Goal: Information Seeking & Learning: Learn about a topic

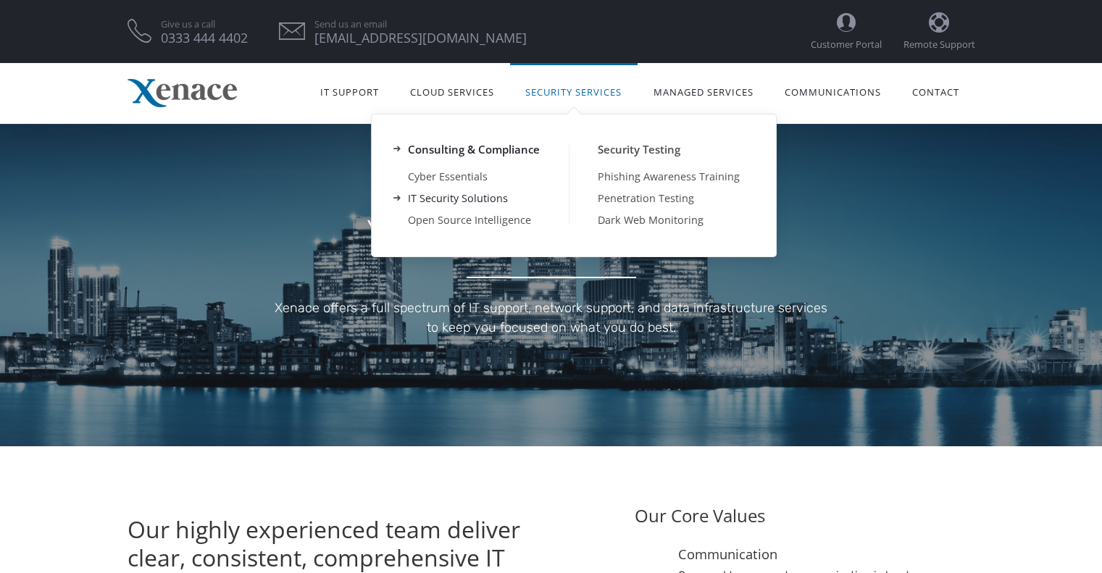
click at [478, 202] on link "IT Security Solutions" at bounding box center [474, 199] width 190 height 22
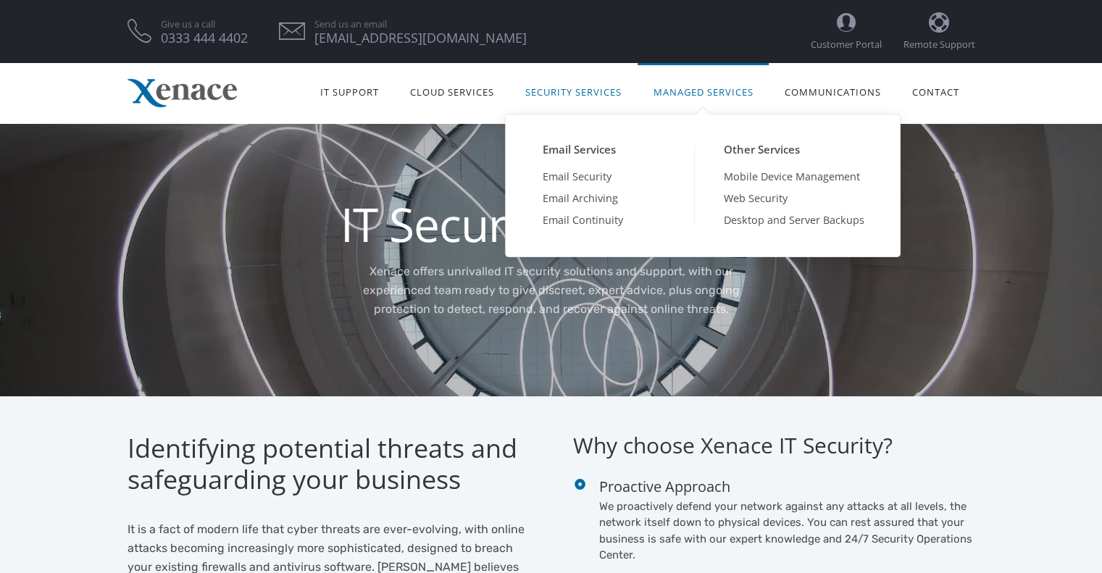
click at [690, 83] on link "Managed Services" at bounding box center [703, 91] width 131 height 46
click at [762, 196] on link "Web Security" at bounding box center [793, 199] width 199 height 22
